Goal: Information Seeking & Learning: Learn about a topic

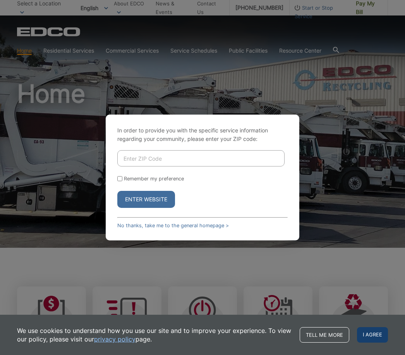
click at [370, 328] on span "I agree" at bounding box center [372, 334] width 31 height 15
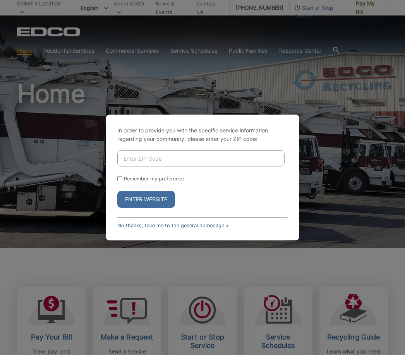
click at [188, 228] on link "No thanks, take me to the general homepage >" at bounding box center [172, 225] width 111 height 6
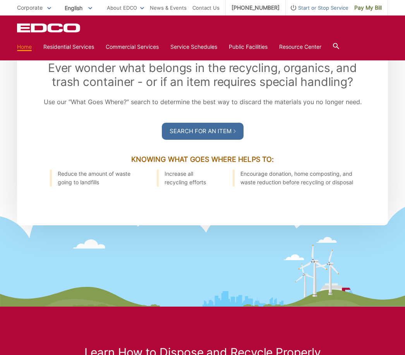
scroll to position [801, 0]
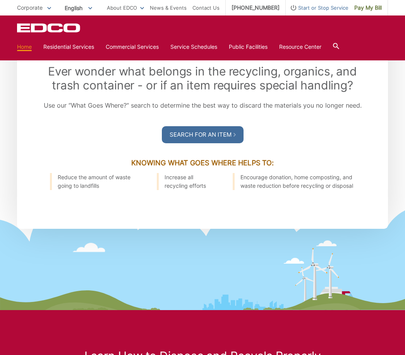
click at [348, 248] on icon at bounding box center [202, 252] width 750 height 116
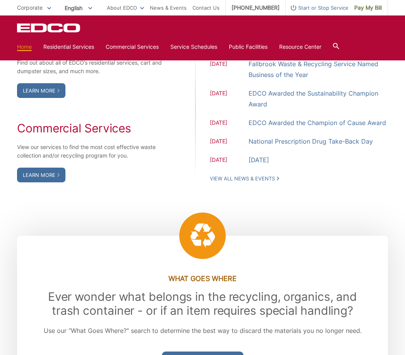
scroll to position [560, 0]
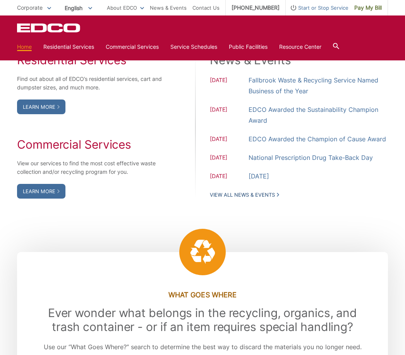
click at [262, 198] on link "View All News & Events" at bounding box center [244, 194] width 69 height 7
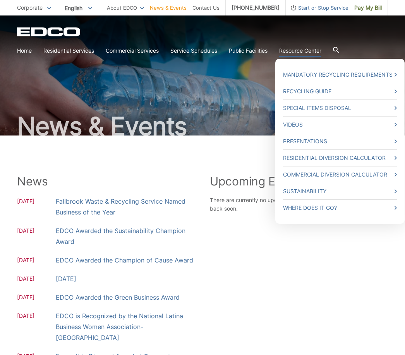
click at [303, 54] on link "Resource Center" at bounding box center [300, 50] width 42 height 9
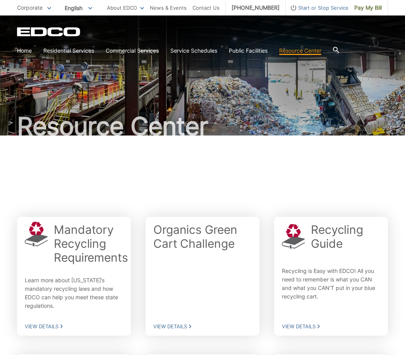
click at [338, 51] on icon at bounding box center [336, 50] width 6 height 6
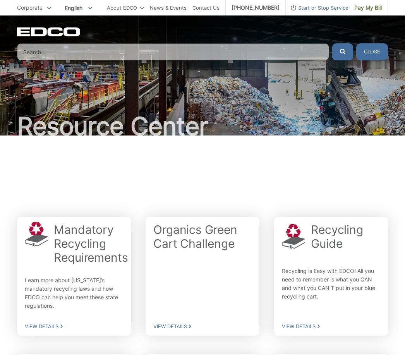
click at [50, 56] on input "Search" at bounding box center [173, 51] width 312 height 17
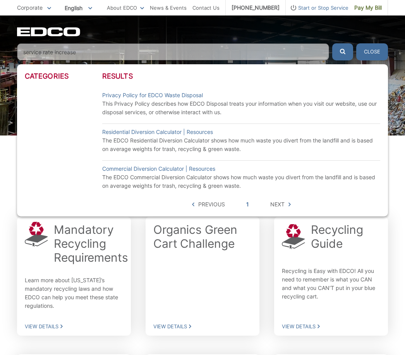
type input "service rate increase"
click at [342, 52] on button "submit" at bounding box center [342, 51] width 21 height 17
click at [280, 202] on span "Next" at bounding box center [277, 204] width 14 height 9
click at [367, 54] on button "Close" at bounding box center [372, 51] width 32 height 17
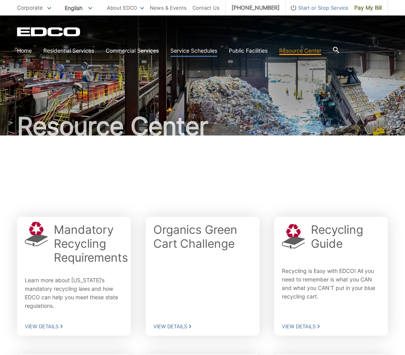
click at [199, 51] on link "Service Schedules" at bounding box center [193, 50] width 47 height 9
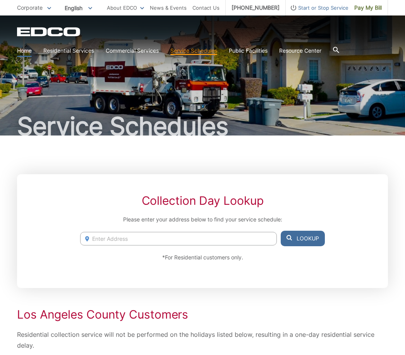
click at [22, 49] on link "Home" at bounding box center [24, 50] width 15 height 9
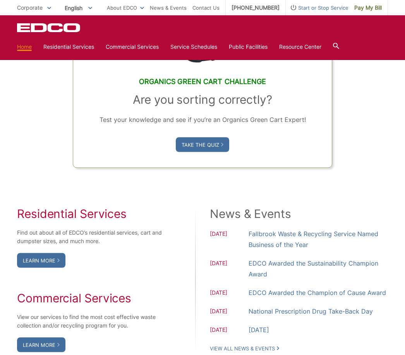
scroll to position [407, 0]
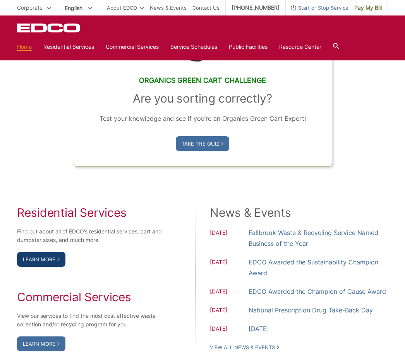
click at [55, 267] on link "Learn More" at bounding box center [41, 259] width 48 height 15
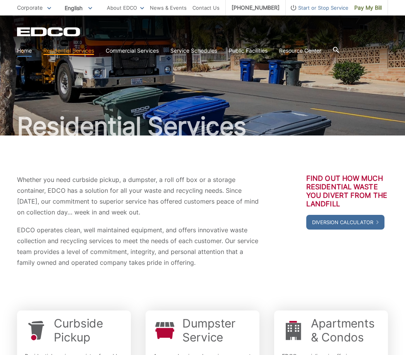
click at [21, 49] on link "Home" at bounding box center [24, 50] width 15 height 9
